Goal: Task Accomplishment & Management: Manage account settings

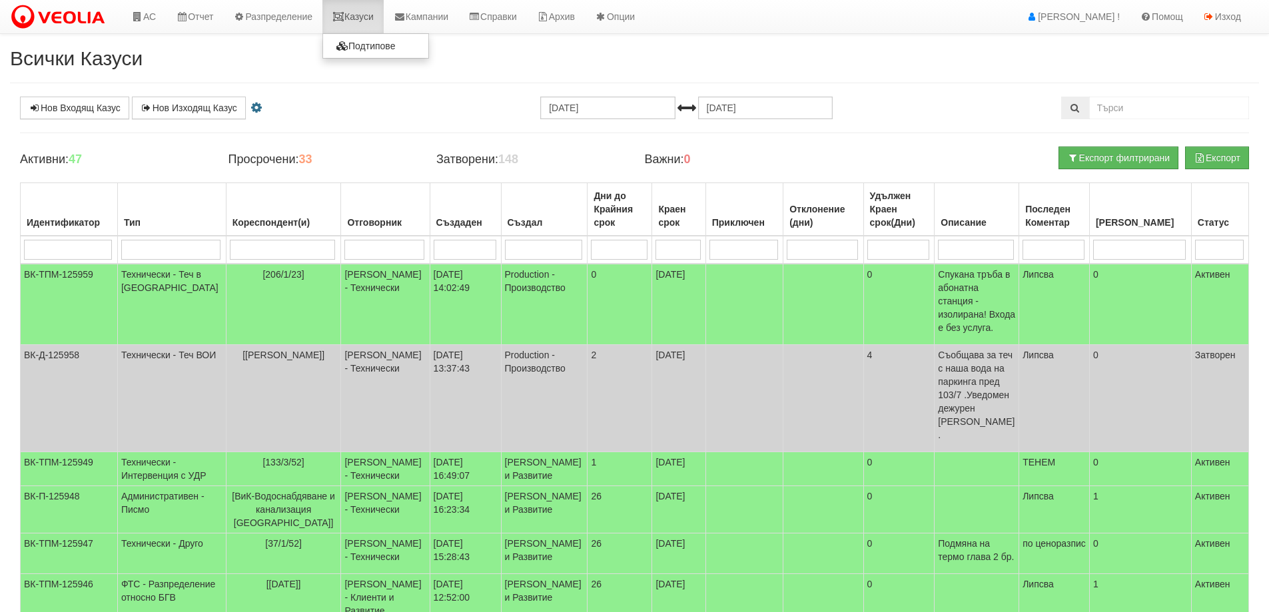
click at [368, 13] on link "Казуси" at bounding box center [352, 16] width 61 height 33
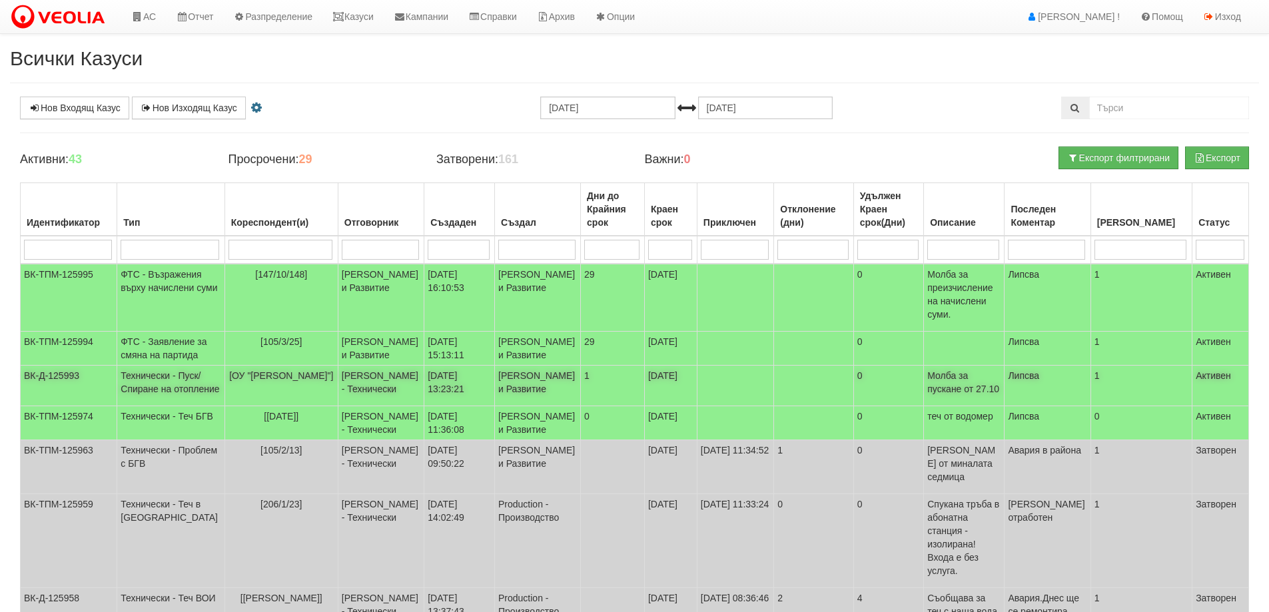
click at [265, 381] on span "[ОУ "Антон Страшимиров"]" at bounding box center [281, 375] width 104 height 11
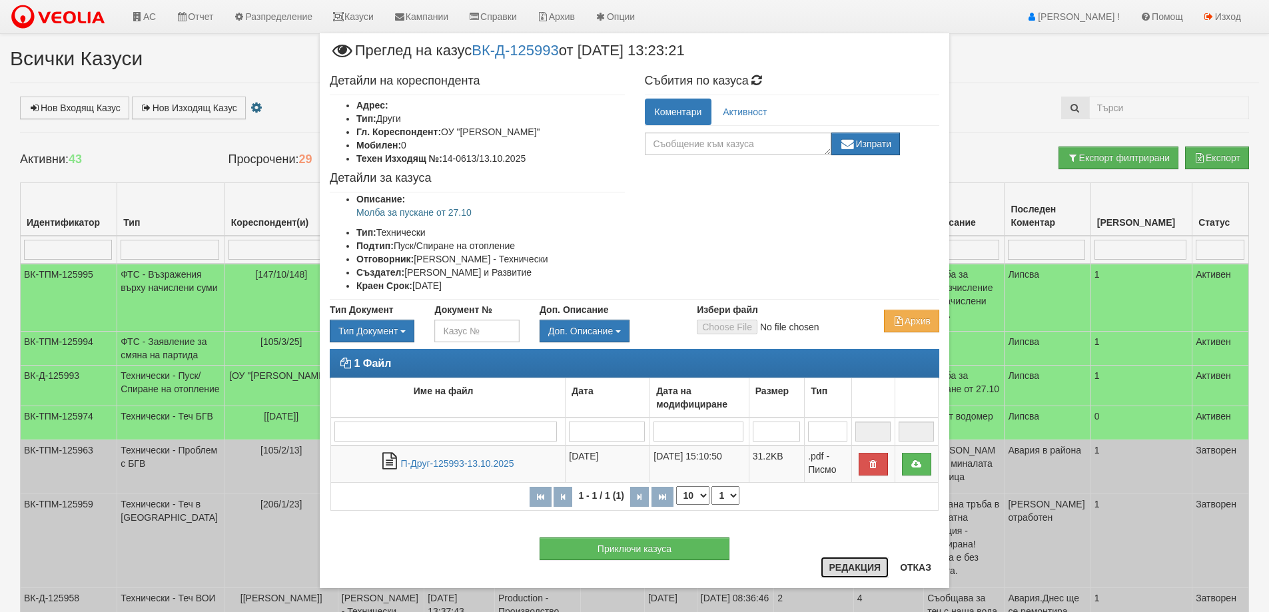
click at [842, 569] on button "Редакция" at bounding box center [855, 567] width 68 height 21
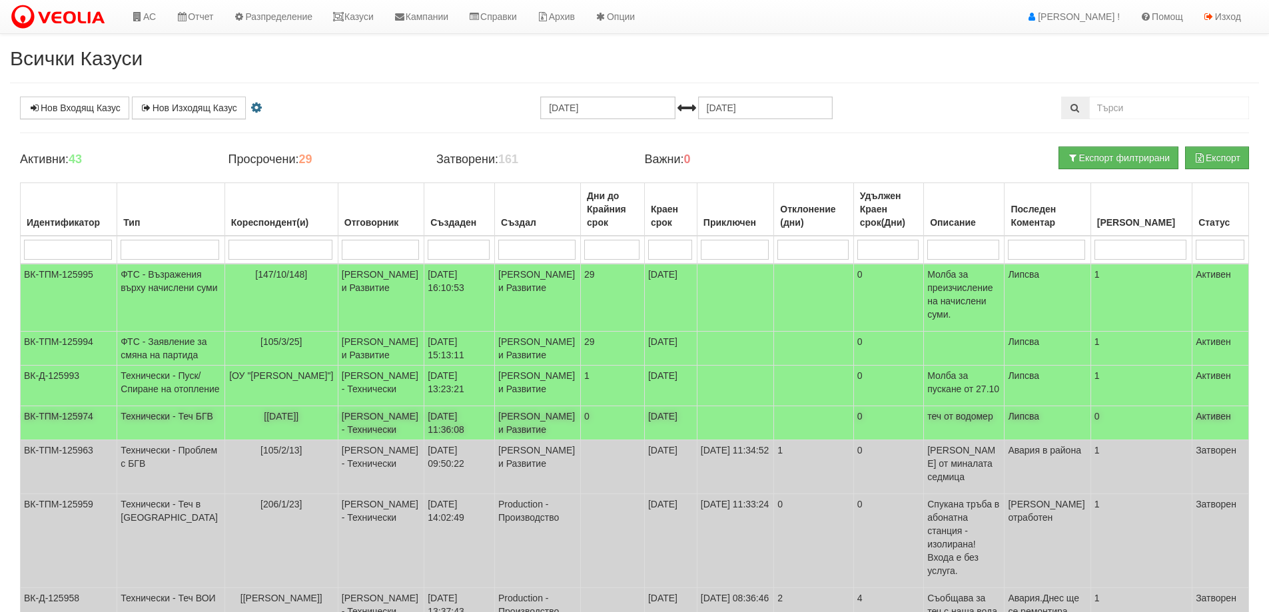
click at [264, 422] on span "[[DATE]]" at bounding box center [281, 416] width 35 height 11
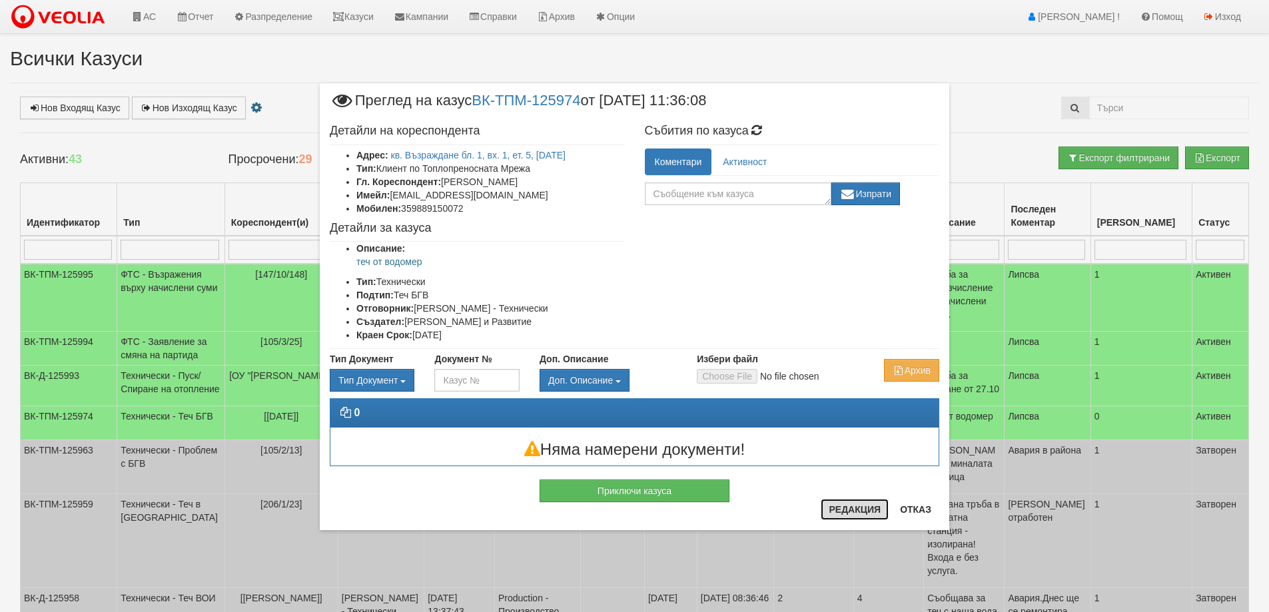
click at [827, 515] on button "Редакция" at bounding box center [855, 509] width 68 height 21
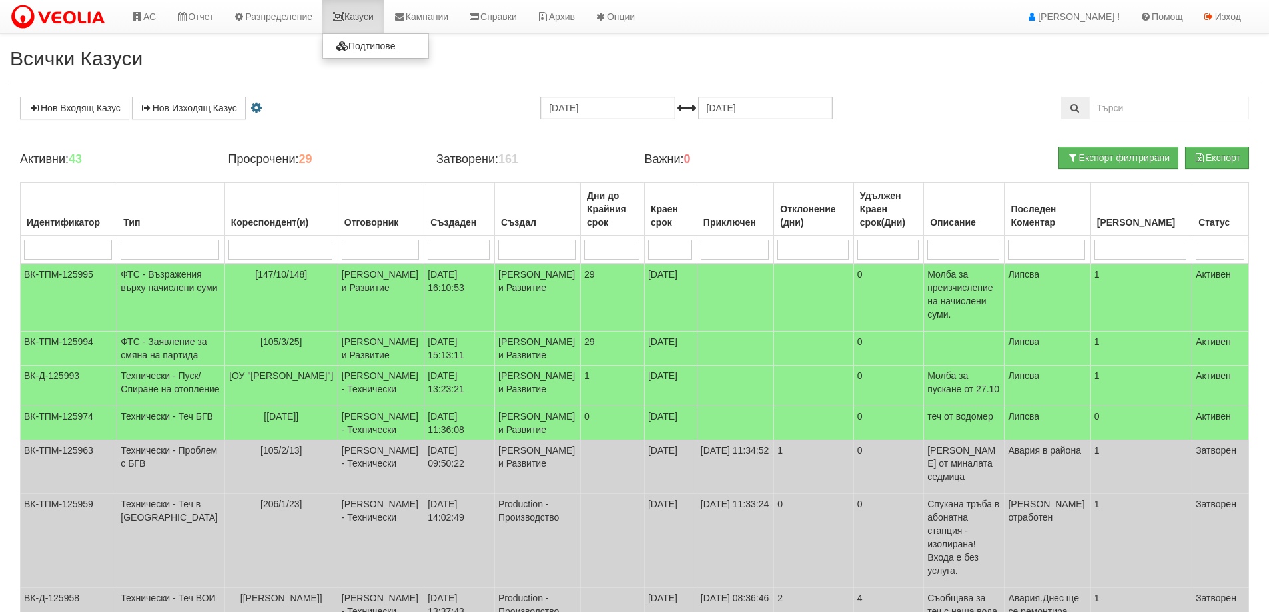
click at [361, 13] on link "Казуси" at bounding box center [352, 16] width 61 height 33
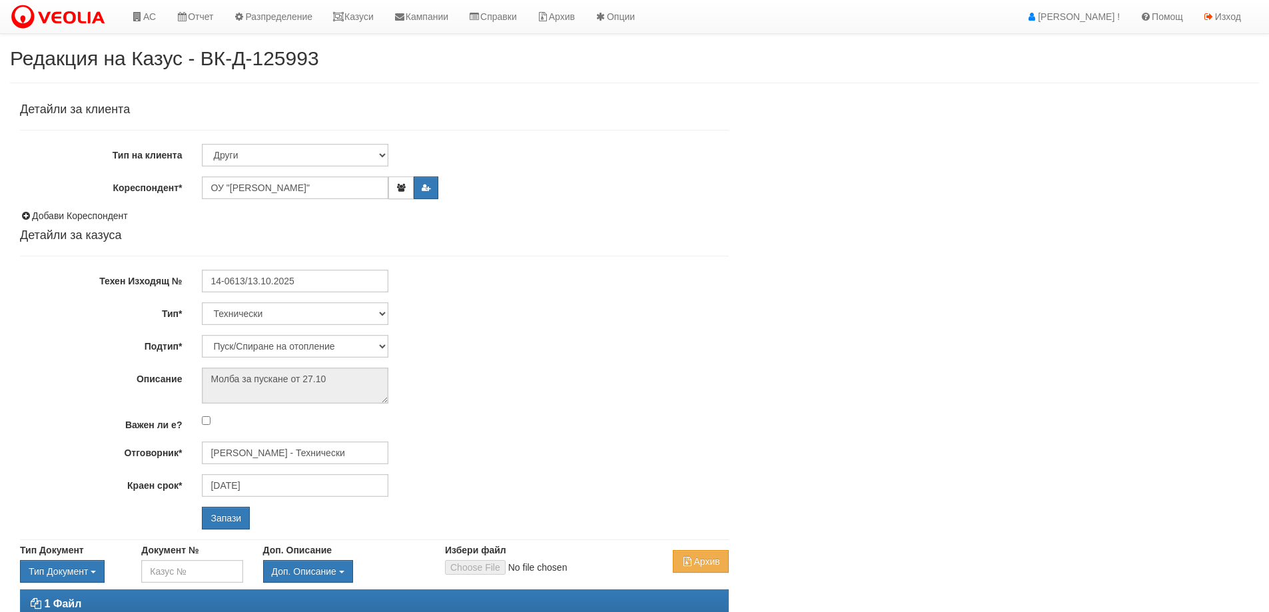
select select "Пуск/Спиране на отопление"
click at [252, 454] on input "[PERSON_NAME] - Технически" at bounding box center [295, 453] width 187 height 23
click at [263, 476] on div "[PERSON_NAME] - Технически" at bounding box center [582, 474] width 759 height 17
type input "[PERSON_NAME] - Технически"
click at [232, 528] on input "Запази" at bounding box center [226, 518] width 48 height 23
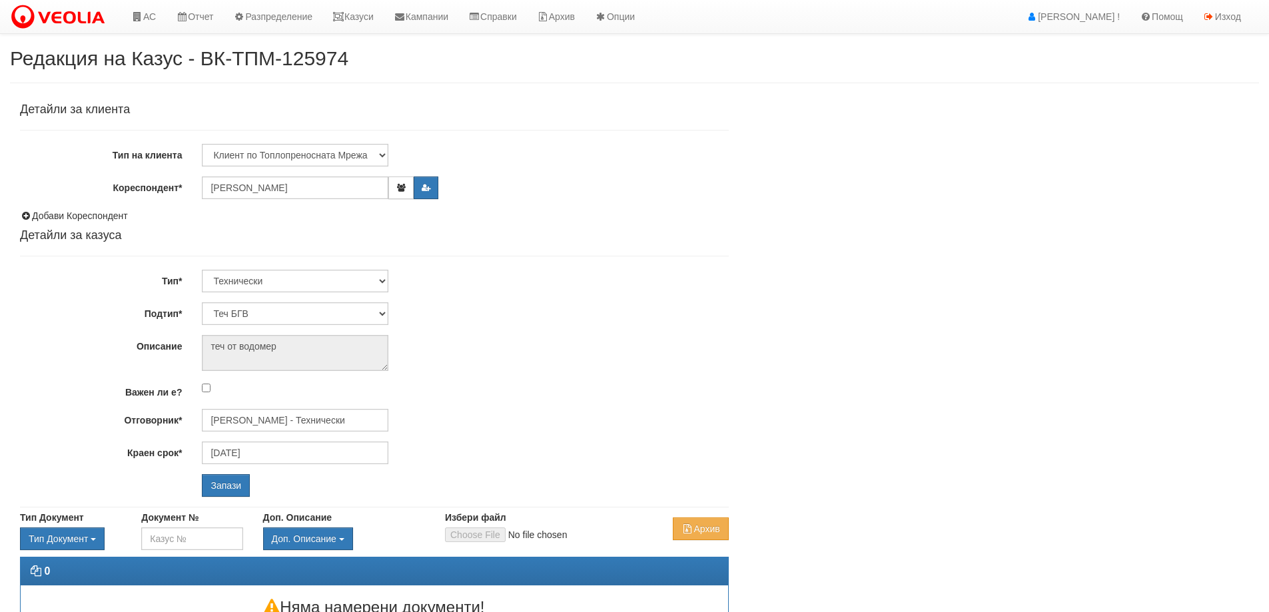
select select "Теч БГВ"
click at [232, 419] on input "[PERSON_NAME] - Технически" at bounding box center [295, 420] width 187 height 23
click at [262, 441] on div "Диян Стоянов - Технически" at bounding box center [582, 441] width 759 height 17
type input "Диян Стоянов - Технически"
click at [233, 481] on input "Запази" at bounding box center [226, 485] width 48 height 23
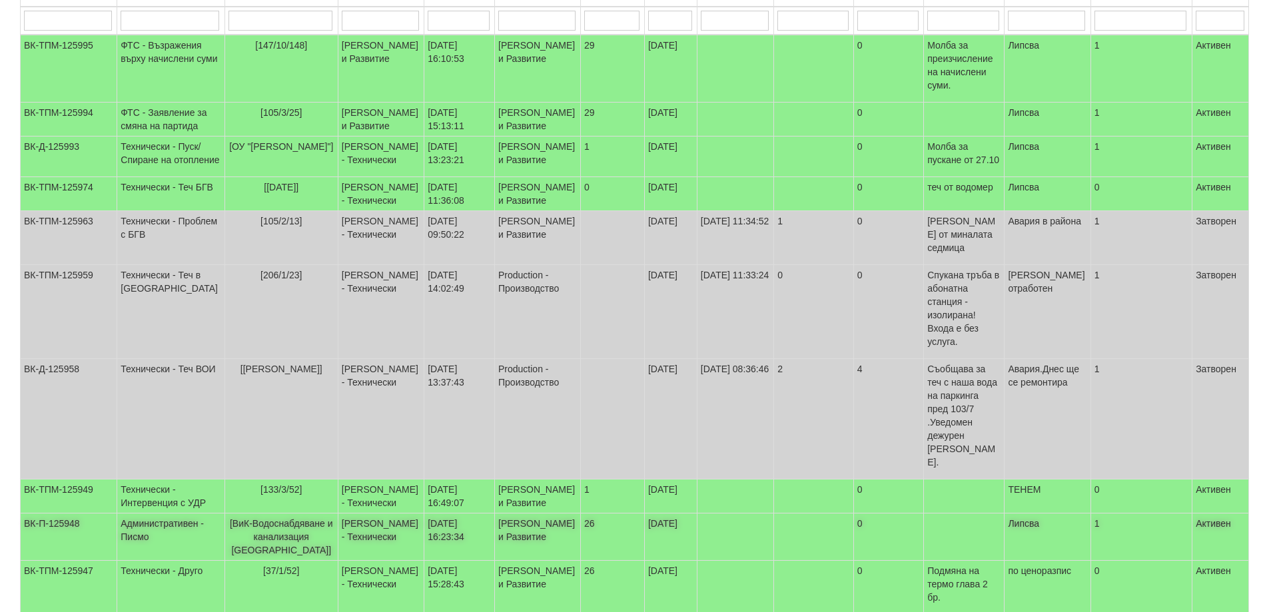
scroll to position [267, 0]
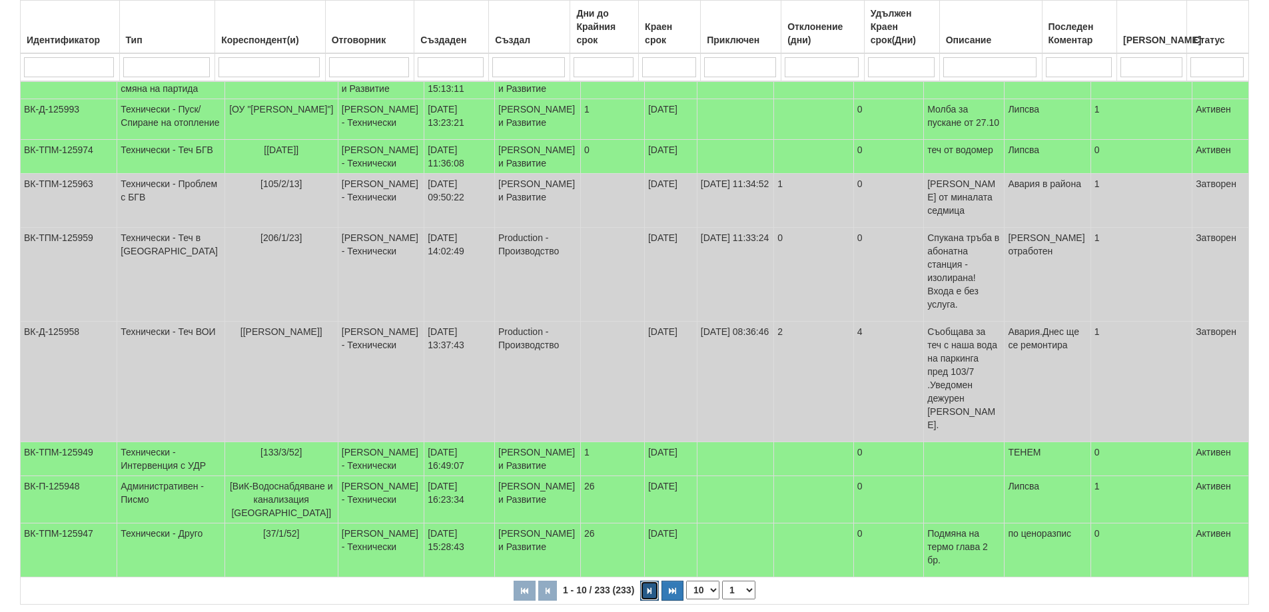
click at [651, 593] on button "button" at bounding box center [649, 591] width 19 height 20
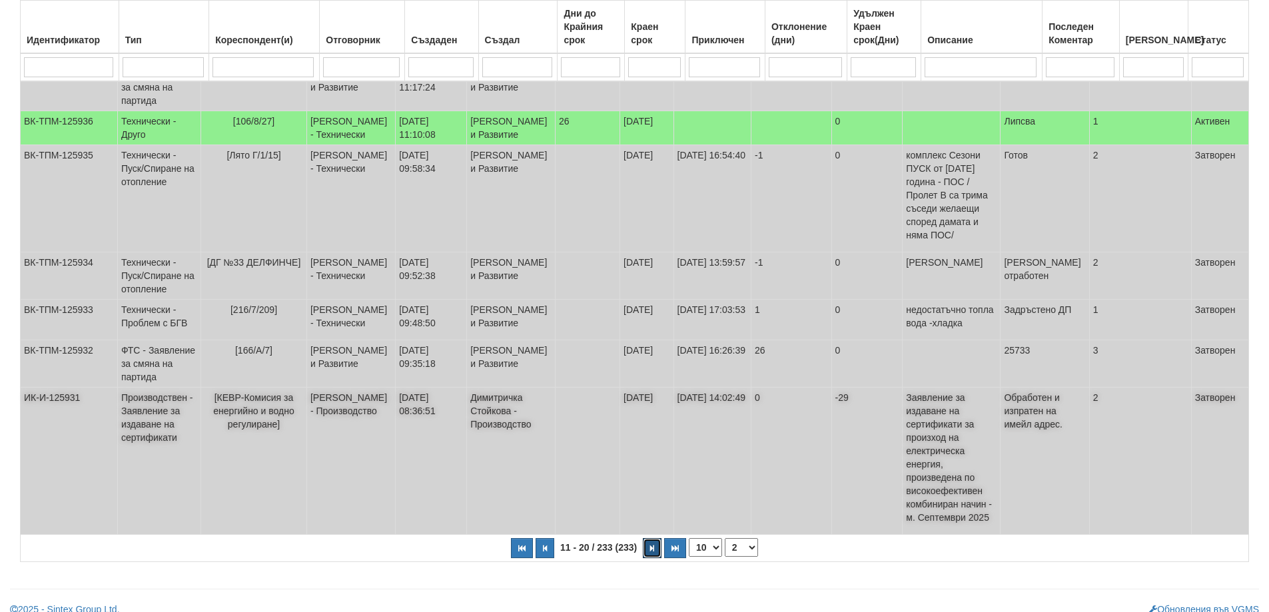
scroll to position [430, 0]
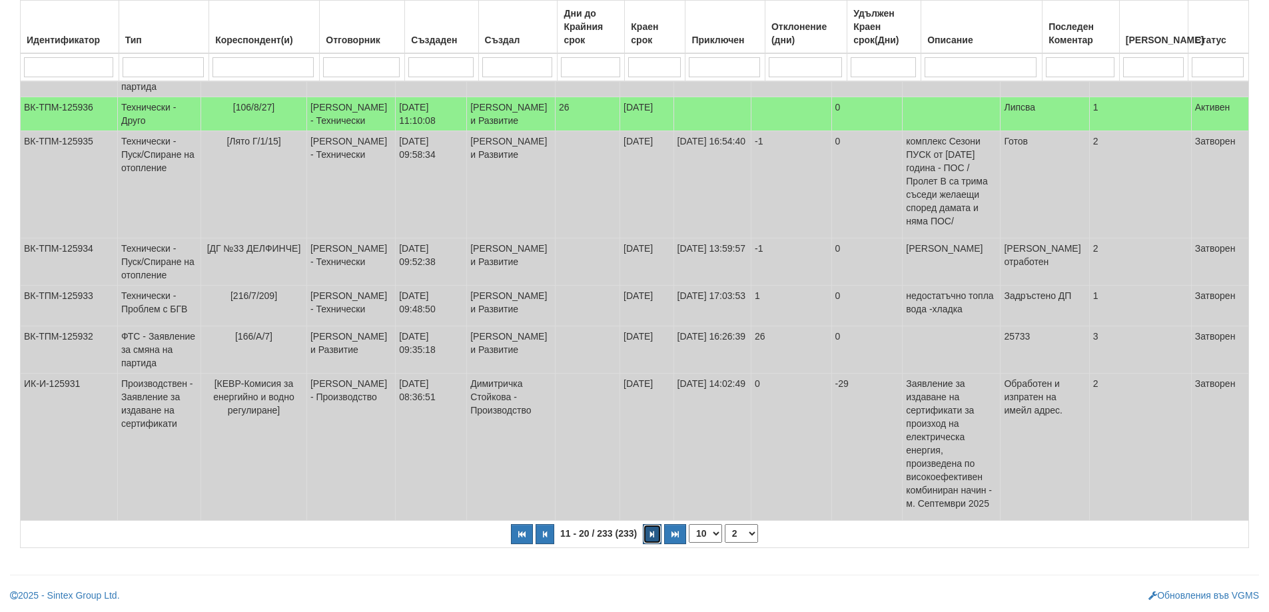
click at [653, 532] on icon "button" at bounding box center [652, 534] width 4 height 7
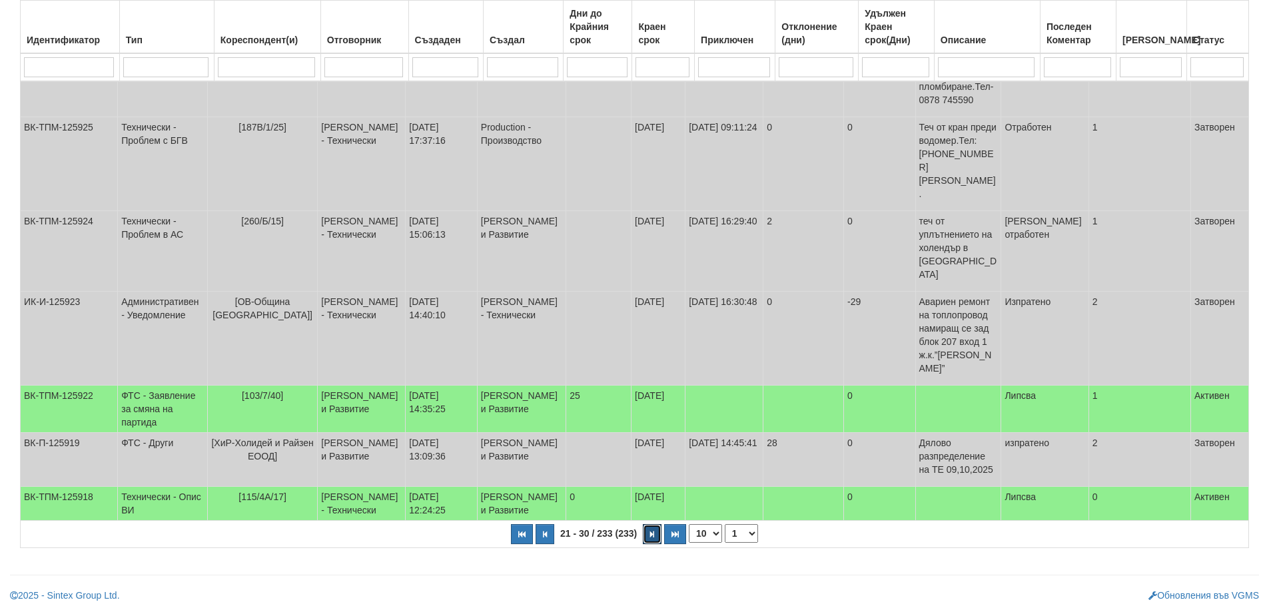
select select "3"
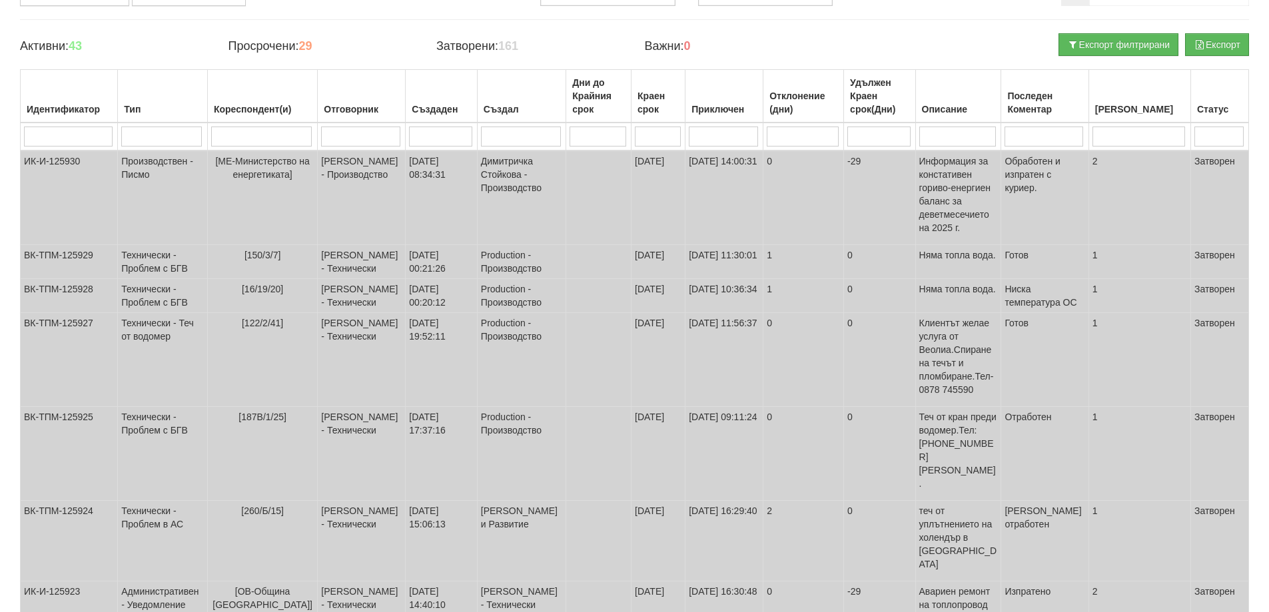
scroll to position [0, 0]
